Goal: Task Accomplishment & Management: Use online tool/utility

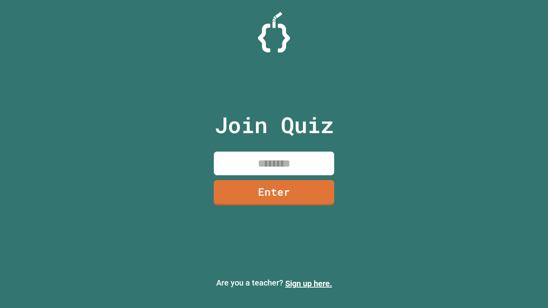
click at [275, 159] on input at bounding box center [274, 164] width 120 height 24
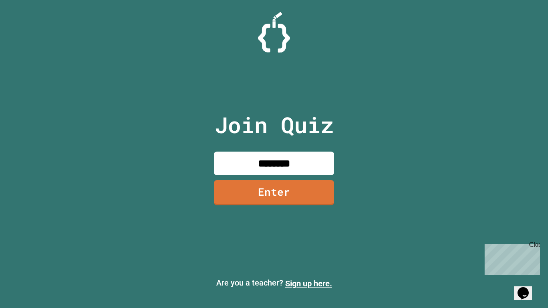
type input "********"
click at [298, 187] on link "Enter" at bounding box center [274, 192] width 122 height 26
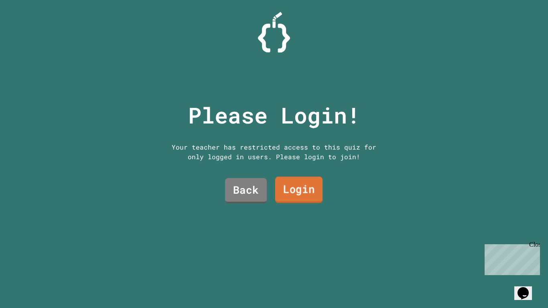
click at [301, 188] on link "Login" at bounding box center [298, 189] width 47 height 26
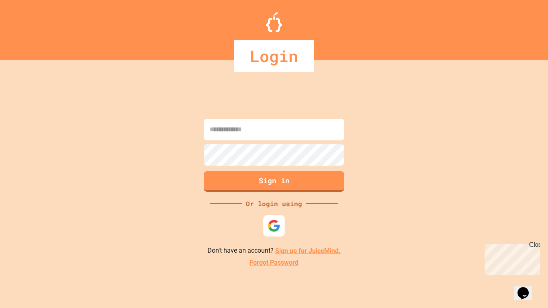
click at [278, 220] on img at bounding box center [273, 225] width 13 height 13
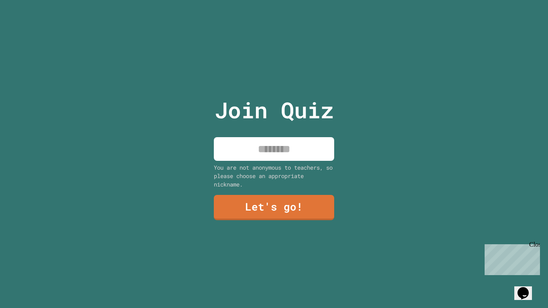
click at [264, 154] on input at bounding box center [274, 149] width 120 height 24
type input "******"
click at [293, 208] on link "Let's go!" at bounding box center [273, 206] width 119 height 26
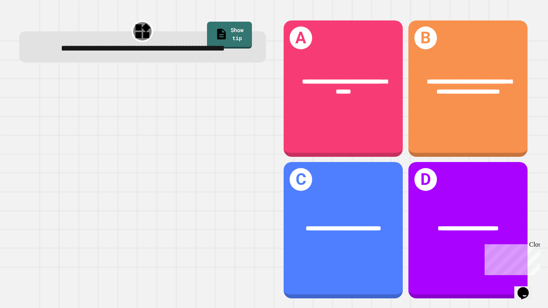
click at [536, 244] on div "Close" at bounding box center [534, 246] width 10 height 10
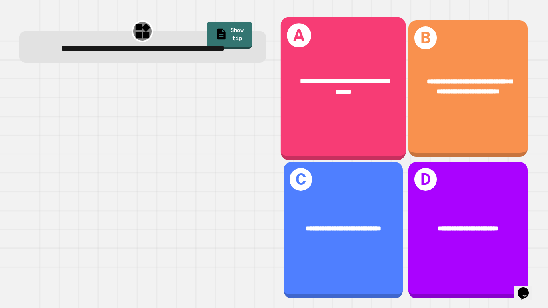
click at [355, 100] on div "**********" at bounding box center [342, 86] width 125 height 48
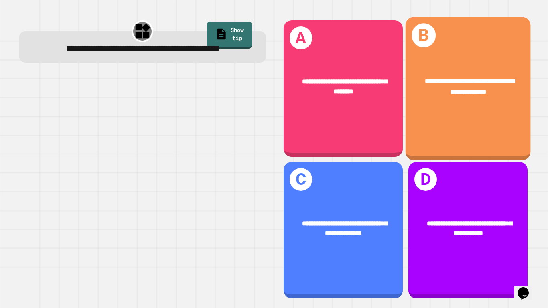
click at [452, 124] on div "**********" at bounding box center [467, 88] width 125 height 143
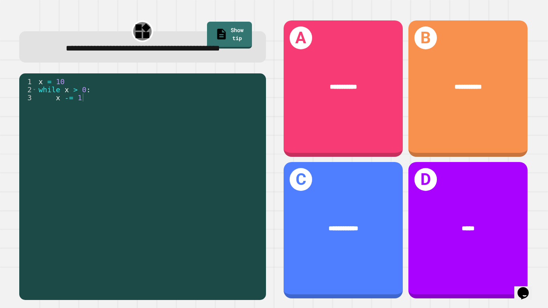
click at [496, 109] on div "**********" at bounding box center [467, 88] width 119 height 136
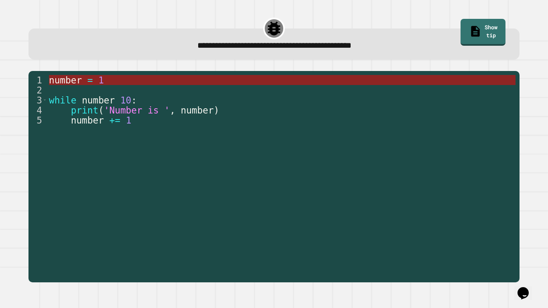
click at [91, 79] on span "=" at bounding box center [90, 80] width 6 height 10
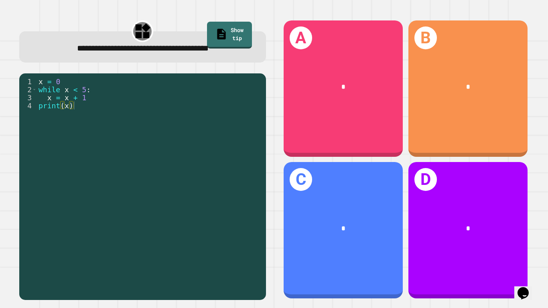
click at [465, 99] on div "*" at bounding box center [467, 87] width 119 height 36
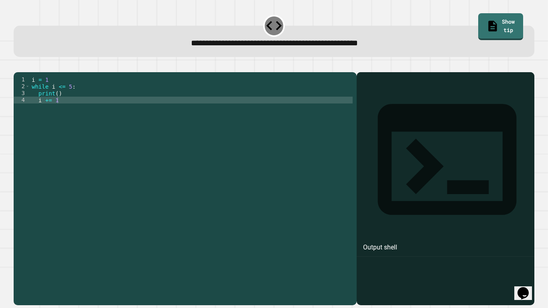
click at [57, 105] on div "i = 1 while i <= 5 : print ( ) i += 1" at bounding box center [191, 185] width 322 height 218
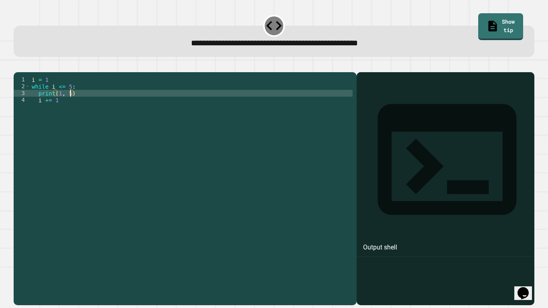
scroll to position [0, 4]
click at [492, 28] on link "Show tip" at bounding box center [500, 26] width 41 height 28
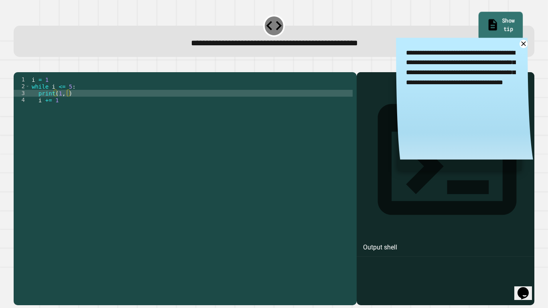
click at [483, 25] on link "Show tip" at bounding box center [500, 26] width 44 height 28
click at [486, 23] on link "Show tip" at bounding box center [500, 26] width 44 height 28
click at [522, 45] on icon at bounding box center [523, 44] width 6 height 6
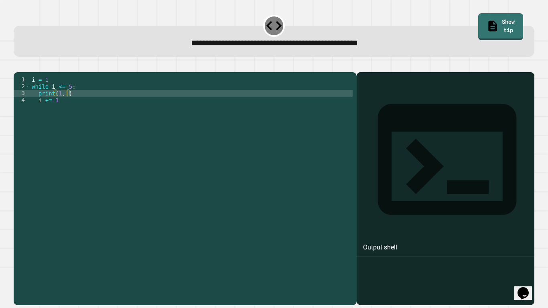
click at [69, 105] on div "i = 1 while i <= 5 : print ( 1 , ) i += 1" at bounding box center [191, 185] width 322 height 218
click at [21, 72] on div at bounding box center [274, 68] width 520 height 10
click at [25, 72] on icon "button" at bounding box center [23, 71] width 4 height 6
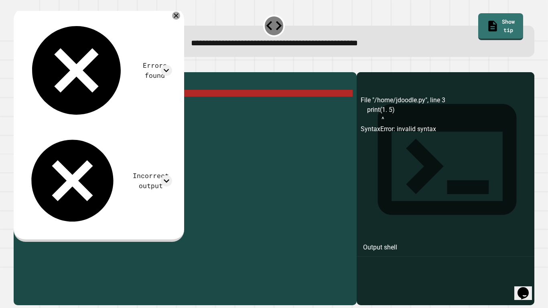
click at [74, 105] on div "i = 1 while i <= 5 : print ( 1. 5 ) i += 1" at bounding box center [191, 185] width 322 height 218
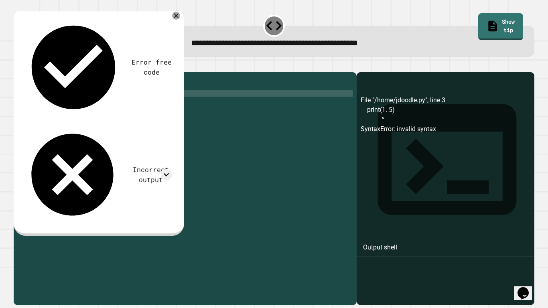
scroll to position [0, 4]
click at [18, 66] on icon "button" at bounding box center [18, 66] width 0 height 0
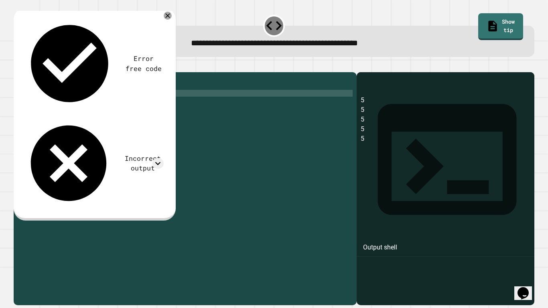
click at [60, 104] on div "i = 1 while i <= 5 : print ( 5 ) i += 1" at bounding box center [191, 185] width 322 height 218
click at [29, 72] on div at bounding box center [274, 68] width 520 height 10
click at [18, 66] on button "button" at bounding box center [18, 66] width 0 height 0
click at [74, 105] on div "i = 1 while i <= 5 : print ( 1 , 1 , 5 ) i += 1" at bounding box center [191, 185] width 322 height 218
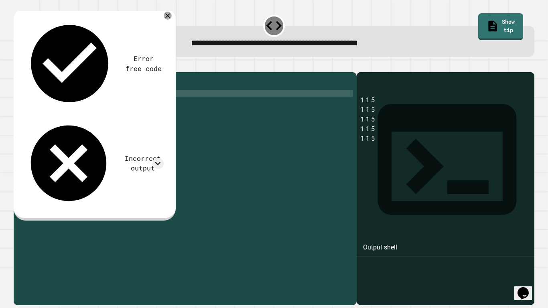
click at [24, 71] on icon "button" at bounding box center [23, 71] width 4 height 6
click at [67, 106] on div "i = 1 while i <= 5 : print ( 1 , 1 , 6 ) i += 1" at bounding box center [191, 185] width 322 height 218
click at [69, 105] on div "i = 1 while i <= 5 : print ( 1 , 1 , 6 ) i += 1" at bounding box center [191, 185] width 322 height 218
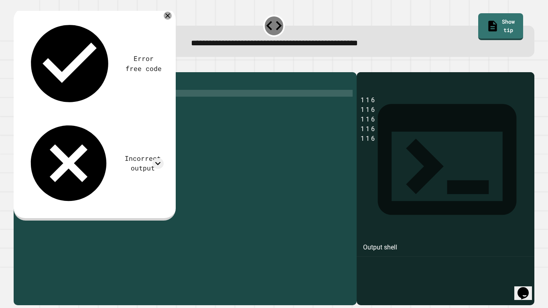
type textarea "**********"
click at [27, 56] on div "Error free code 1 1 6 1 1 6 1 1 6 1 1 6 1 1 6 Incorrect output Expected output …" at bounding box center [95, 114] width 162 height 213
click at [18, 66] on button "button" at bounding box center [18, 66] width 0 height 0
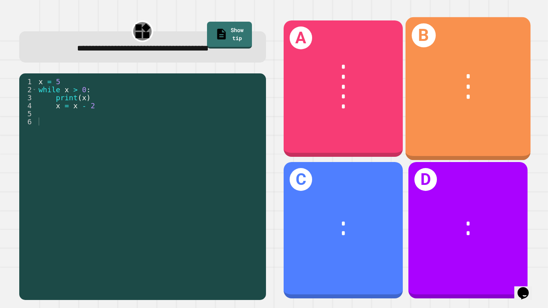
click at [458, 85] on div "*" at bounding box center [467, 86] width 97 height 10
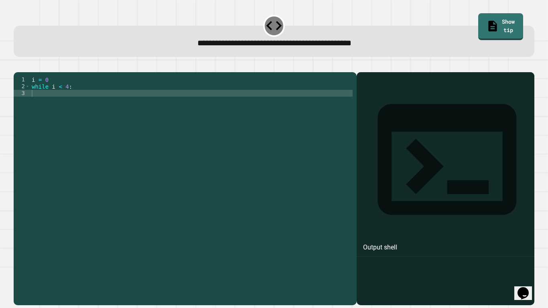
click at [145, 93] on div "i = 0 while i < 4 :" at bounding box center [191, 185] width 322 height 218
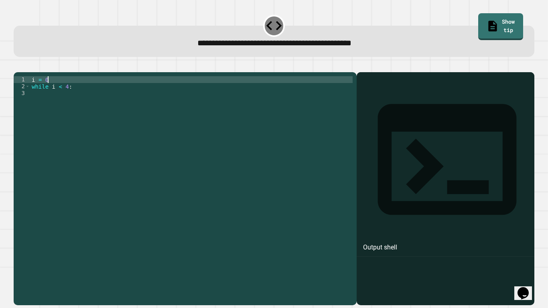
click at [139, 95] on div "i = 0 while i < 4 :" at bounding box center [191, 185] width 322 height 218
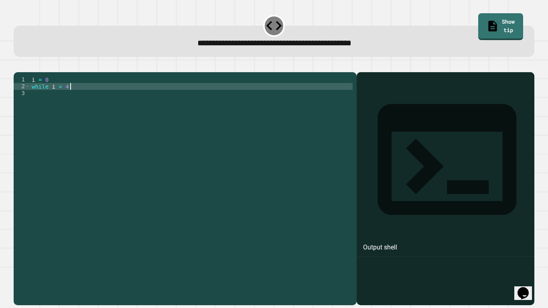
type textarea "**********"
type textarea "*"
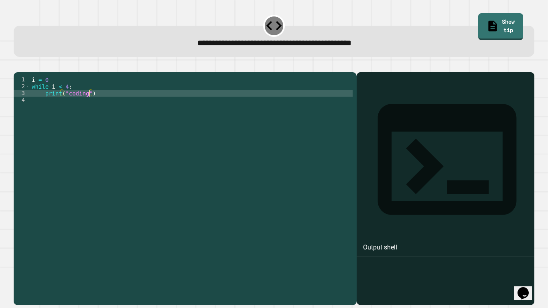
scroll to position [0, 7]
click at [18, 66] on button "button" at bounding box center [18, 66] width 0 height 0
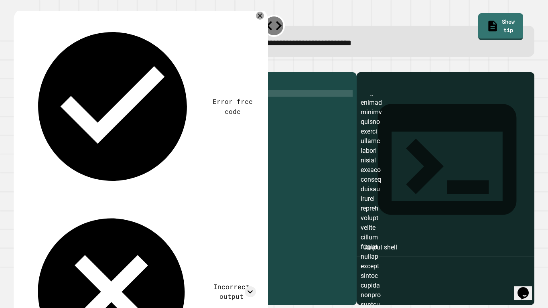
scroll to position [77, 0]
click at [61, 98] on div "i = 0 while i < 4 : print ( "coding" )" at bounding box center [191, 185] width 322 height 218
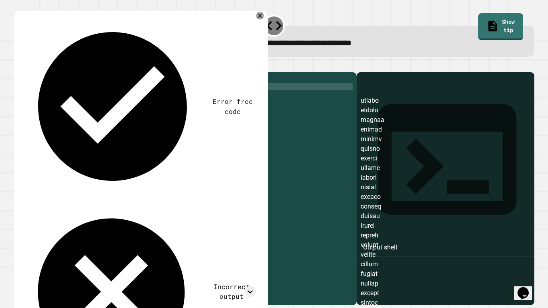
click at [17, 72] on div at bounding box center [274, 68] width 520 height 10
click at [18, 66] on icon "button" at bounding box center [18, 66] width 0 height 0
click at [64, 99] on div "i = 0 while i <= 4 : print ( "coding" )" at bounding box center [191, 185] width 322 height 218
click at [67, 104] on div "i = 0 while i < 4 : print ( "coding" )" at bounding box center [191, 185] width 322 height 218
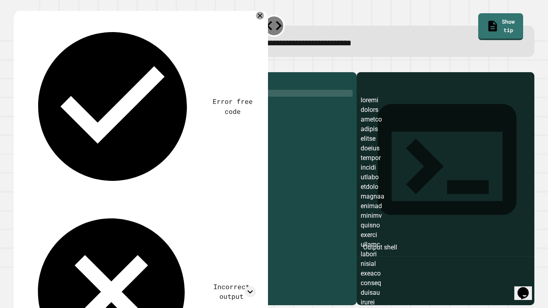
click at [86, 104] on div "i = 0 while i < 4 : print ( coding ")" at bounding box center [191, 185] width 322 height 218
click at [18, 66] on icon "button" at bounding box center [18, 66] width 0 height 0
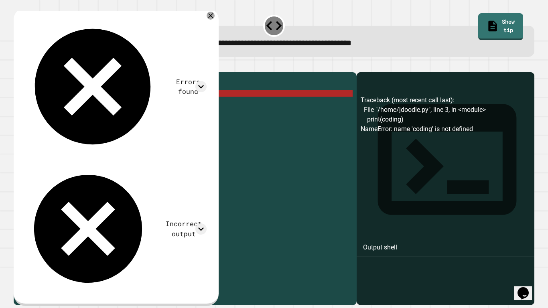
click at [82, 103] on div "i = 0 while i < 4 : print ( coding )" at bounding box center [191, 185] width 322 height 218
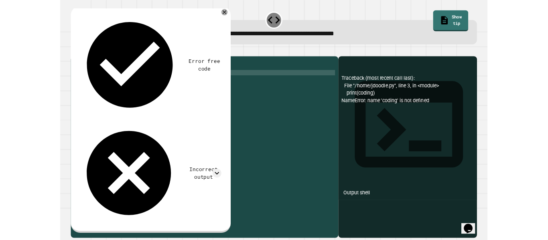
scroll to position [0, 5]
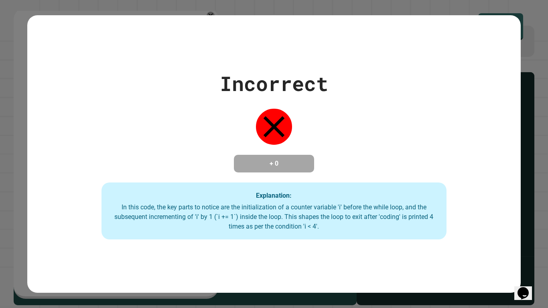
type textarea "**********"
